Goal: Task Accomplishment & Management: Use online tool/utility

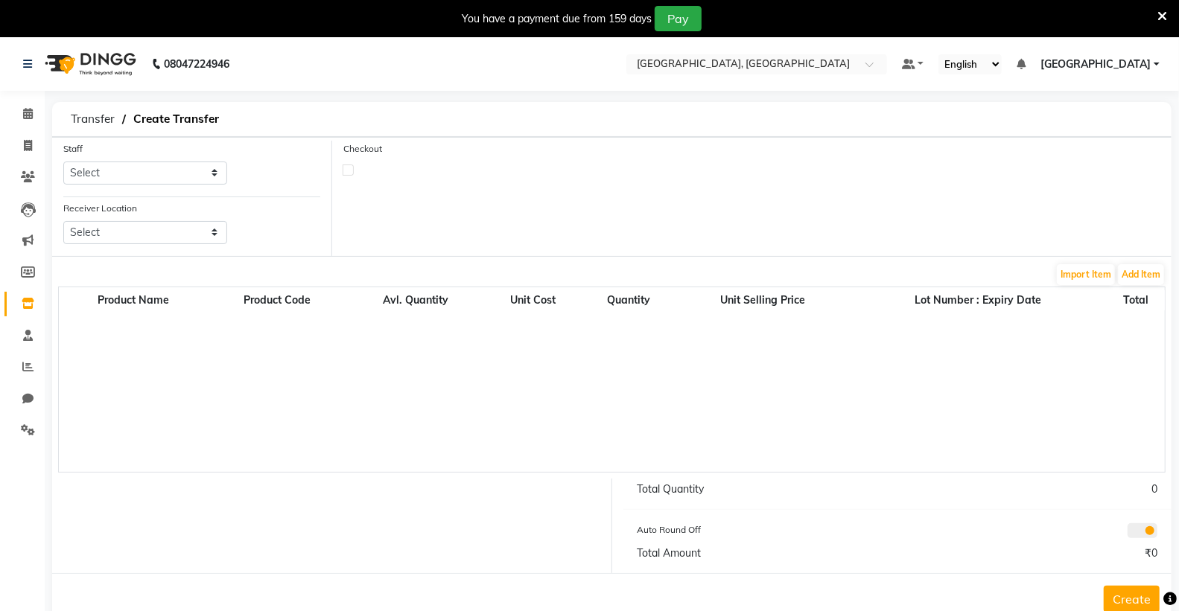
click at [95, 232] on select "Select" at bounding box center [145, 232] width 164 height 23
click at [125, 269] on div "Import Item Add Item" at bounding box center [611, 275] width 1107 height 24
click at [139, 239] on select "Select" at bounding box center [145, 232] width 164 height 23
click at [63, 221] on select "Select" at bounding box center [145, 232] width 164 height 23
select select "en"
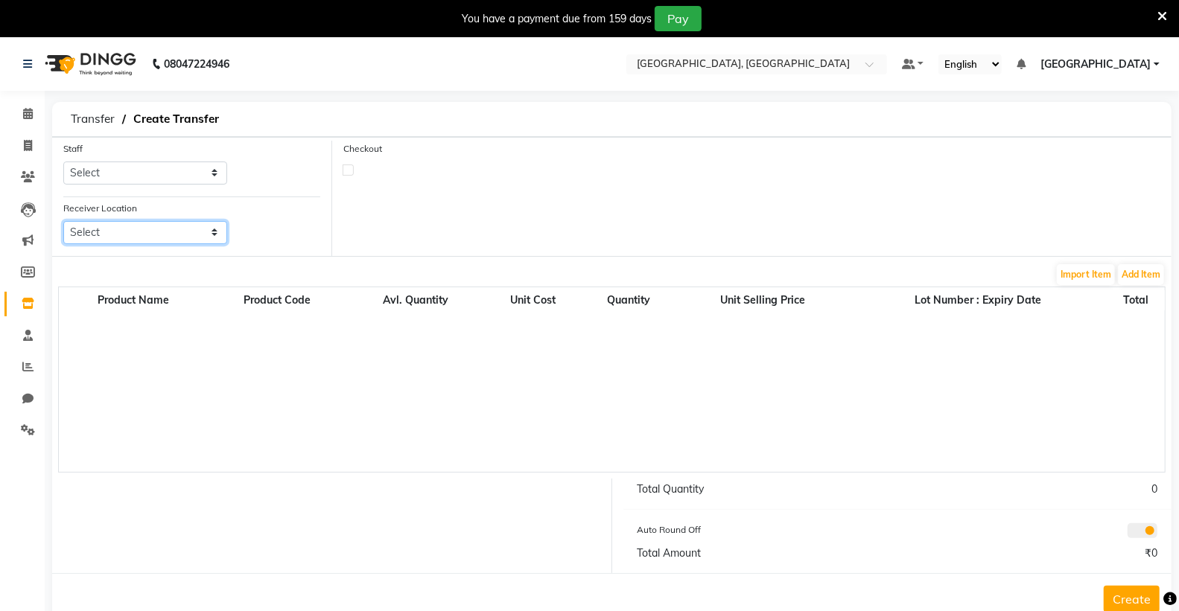
click at [115, 223] on select "Select" at bounding box center [145, 232] width 164 height 23
click at [63, 221] on select "Select" at bounding box center [145, 232] width 164 height 23
click at [104, 256] on div "Receiver Location Select" at bounding box center [145, 228] width 186 height 56
click at [970, 437] on div "Product Name Product Code Avl. Quantity Unit Cost Quantity Unit Selling Price L…" at bounding box center [611, 380] width 1107 height 186
